Goal: Check status

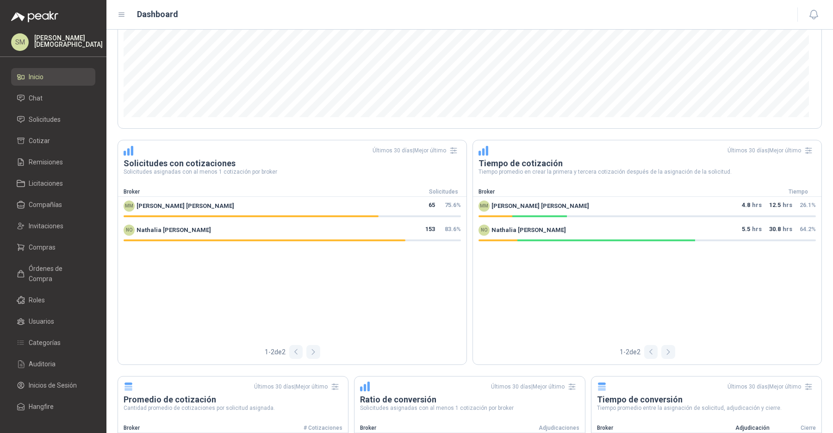
scroll to position [344, 0]
click at [41, 118] on span "Solicitudes" at bounding box center [45, 119] width 32 height 10
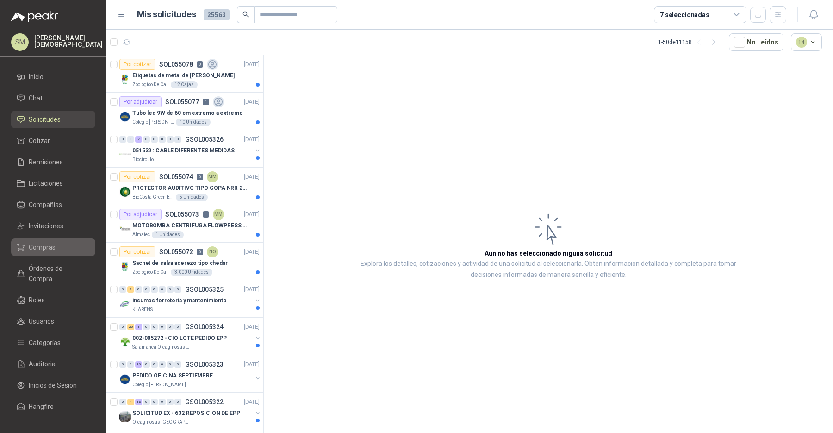
click at [50, 245] on span "Compras" at bounding box center [42, 247] width 27 height 10
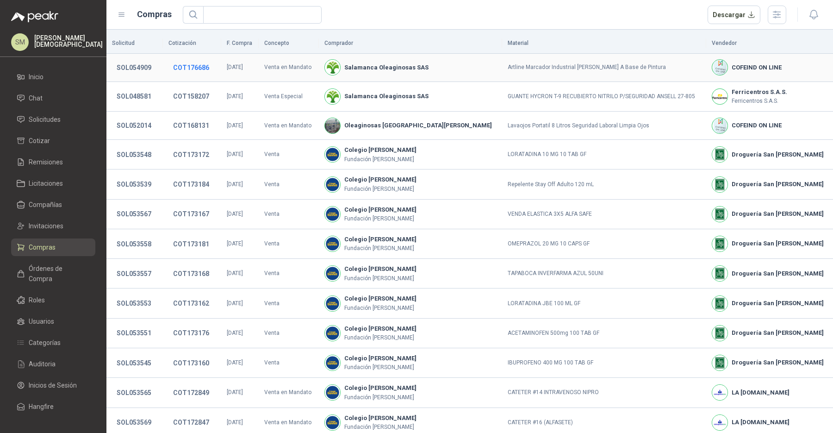
click at [202, 68] on button "COT176686" at bounding box center [190, 67] width 45 height 17
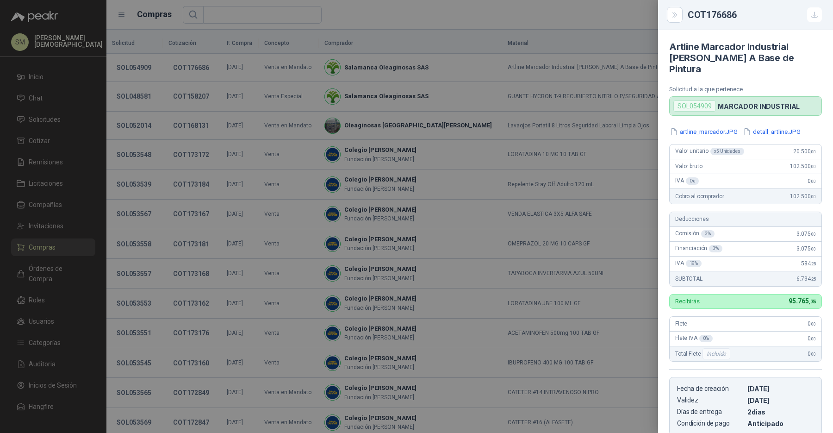
click at [597, 112] on div at bounding box center [416, 216] width 833 height 433
